Goal: Find specific page/section: Find specific page/section

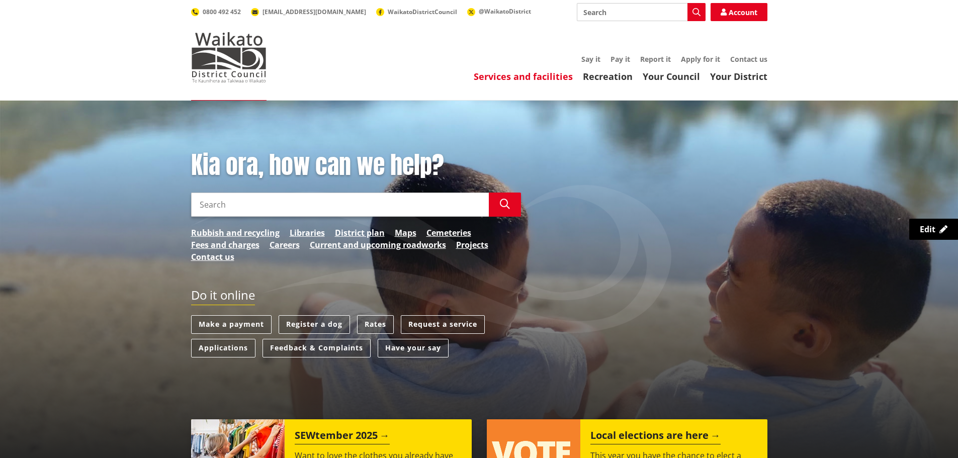
click at [513, 77] on link "Services and facilities" at bounding box center [523, 76] width 99 height 12
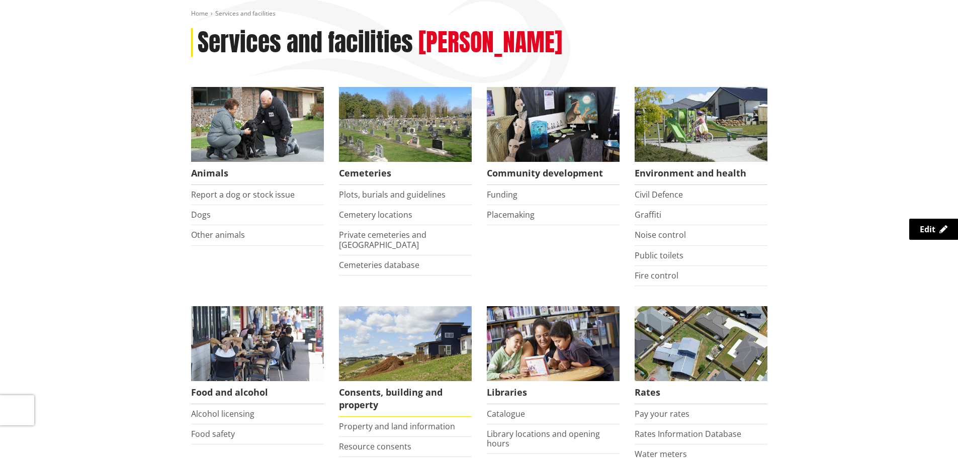
scroll to position [302, 0]
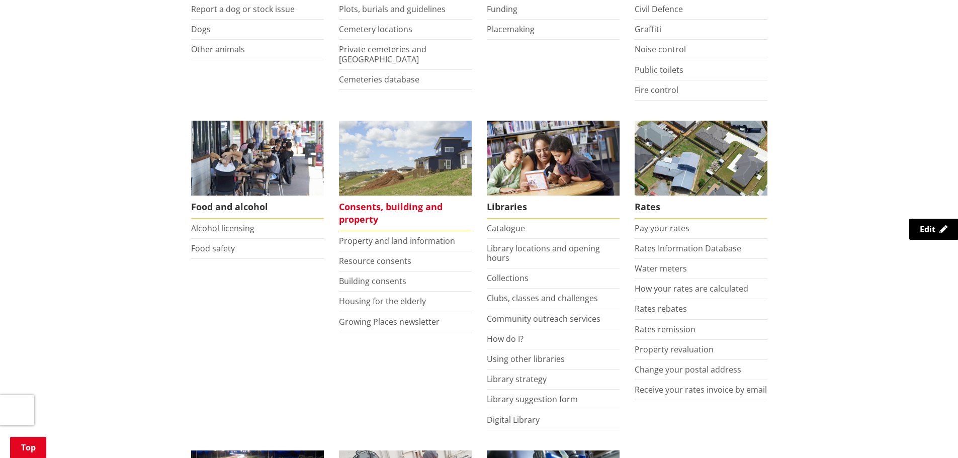
click at [368, 204] on span "Consents, building and property" at bounding box center [405, 214] width 133 height 36
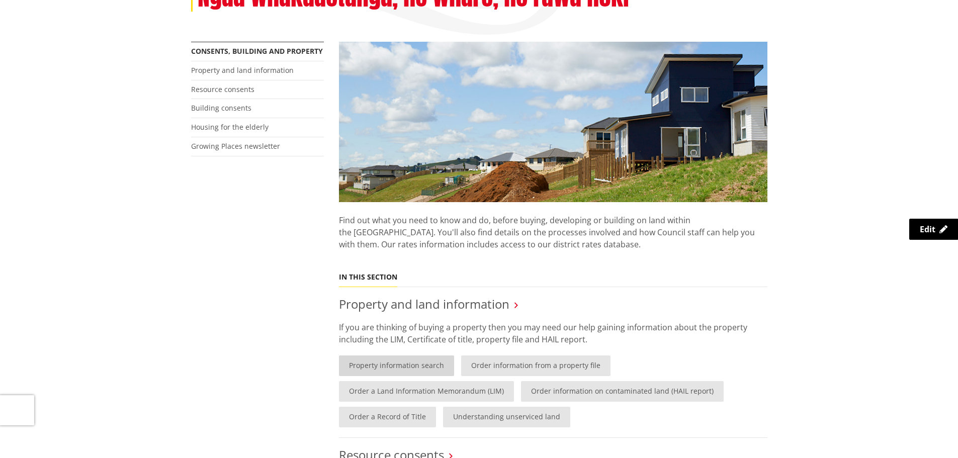
scroll to position [251, 0]
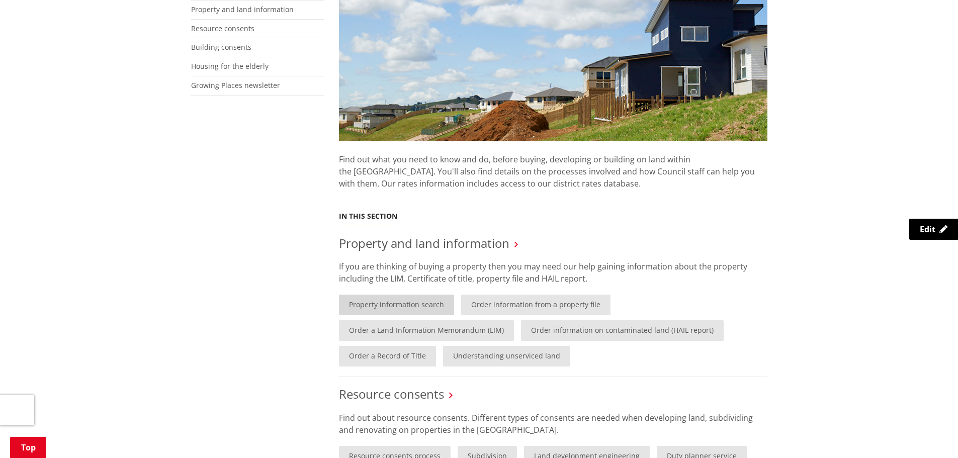
click at [411, 300] on link "Property information search" at bounding box center [396, 305] width 115 height 21
